Goal: Navigation & Orientation: Understand site structure

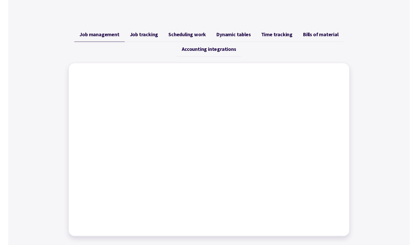
scroll to position [180, 0]
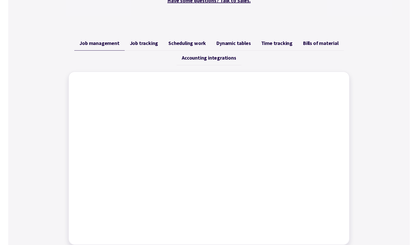
click at [143, 47] on link "Job tracking" at bounding box center [144, 43] width 39 height 15
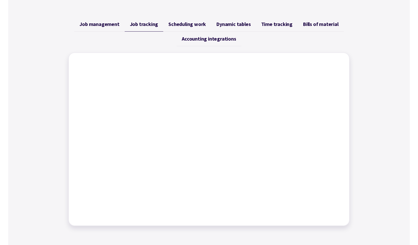
scroll to position [205, 0]
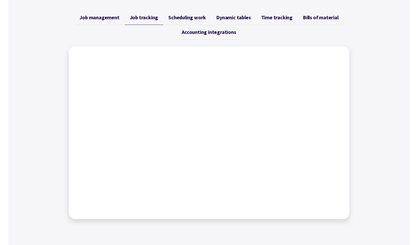
click at [172, 18] on span "Scheduling work" at bounding box center [186, 17] width 37 height 6
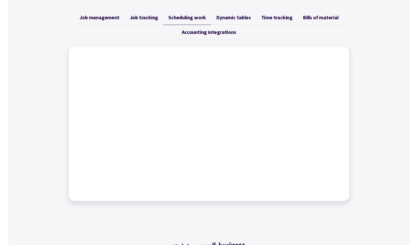
click at [158, 18] on span "Job tracking" at bounding box center [144, 17] width 29 height 6
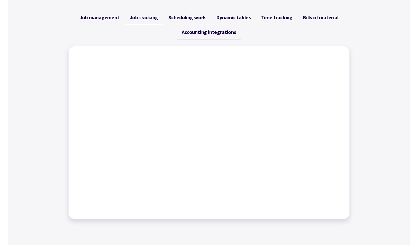
click at [182, 18] on span "Scheduling work" at bounding box center [186, 17] width 37 height 6
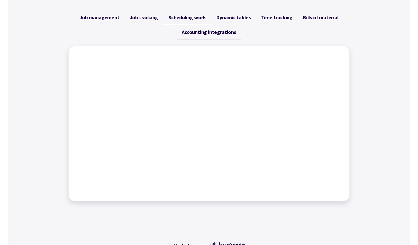
click at [242, 22] on link "Dynamic tables" at bounding box center [233, 17] width 45 height 15
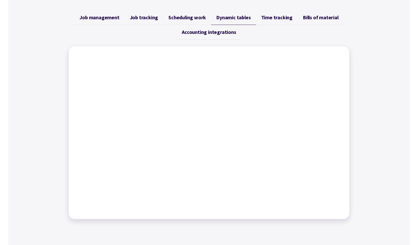
click at [268, 21] on link "Time tracking" at bounding box center [277, 17] width 42 height 15
click at [182, 19] on span "Scheduling work" at bounding box center [186, 17] width 37 height 6
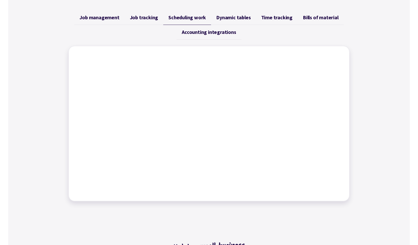
click at [143, 19] on span "Job tracking" at bounding box center [144, 17] width 29 height 6
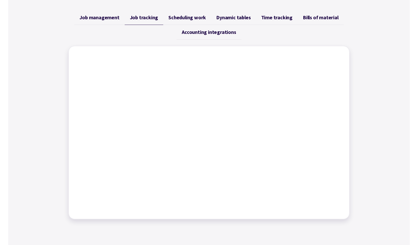
click at [197, 20] on span "Scheduling work" at bounding box center [186, 17] width 37 height 6
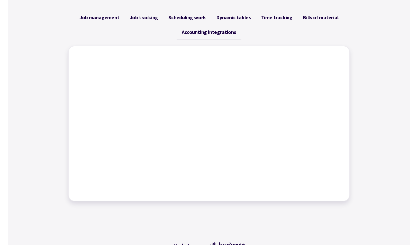
click at [229, 20] on span "Dynamic tables" at bounding box center [233, 17] width 34 height 6
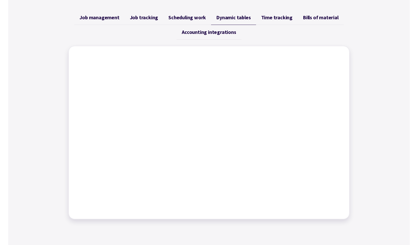
click at [266, 18] on span "Time tracking" at bounding box center [276, 17] width 31 height 6
click at [317, 22] on link "Bills of material" at bounding box center [320, 17] width 46 height 15
click at [204, 35] on link "Accounting integrations" at bounding box center [208, 32] width 64 height 15
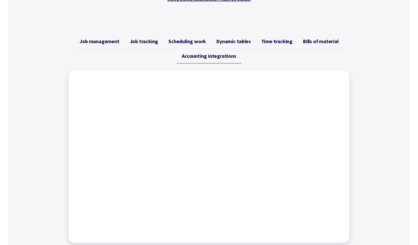
scroll to position [154, 0]
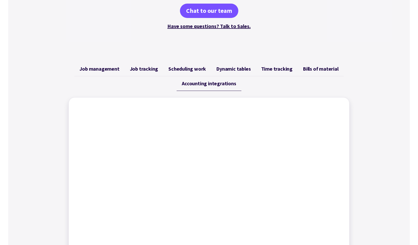
click at [155, 68] on span "Job tracking" at bounding box center [144, 69] width 29 height 6
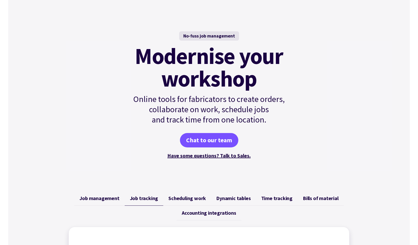
scroll to position [0, 0]
